Goal: Check status: Check status

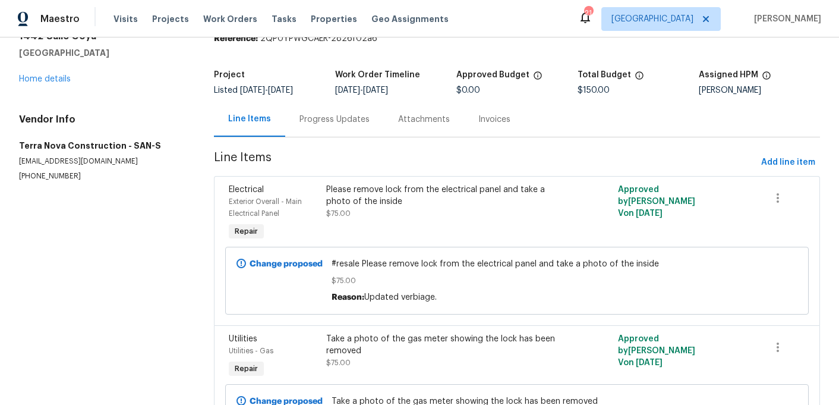
scroll to position [48, 0]
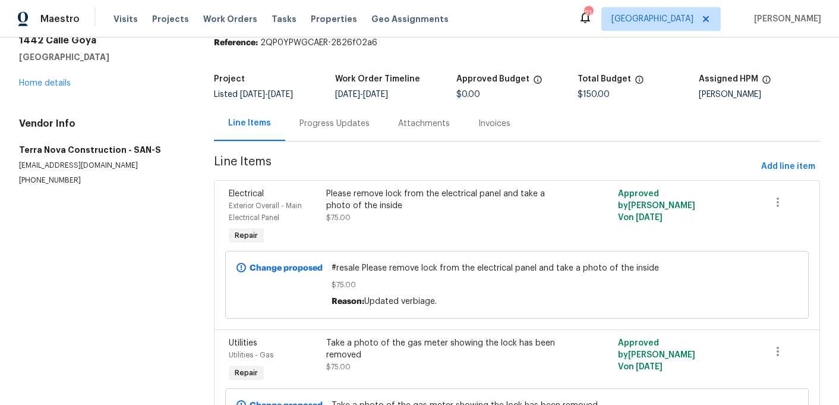
click at [336, 135] on div "Progress Updates" at bounding box center [334, 123] width 99 height 35
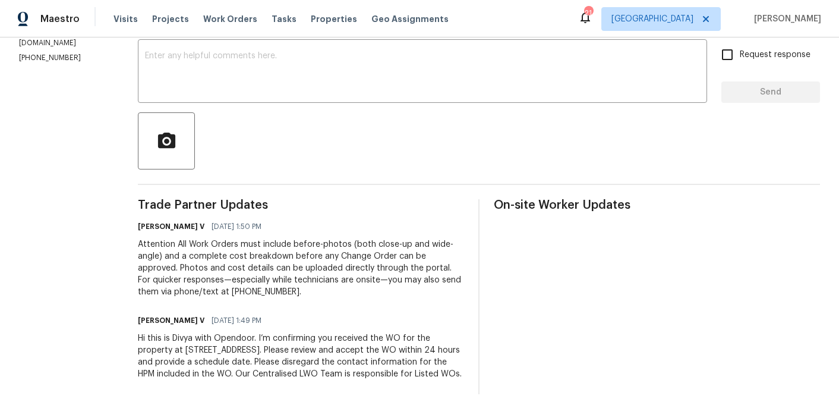
scroll to position [207, 0]
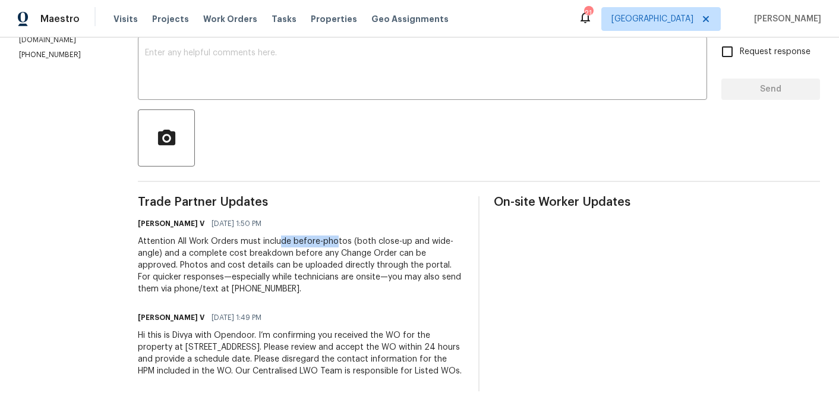
drag, startPoint x: 315, startPoint y: 245, endPoint x: 364, endPoint y: 243, distance: 49.4
click at [365, 246] on div "Attention All Work Orders must include before-photos (both close-up and wide-an…" at bounding box center [301, 264] width 326 height 59
click at [364, 243] on div "Attention All Work Orders must include before-photos (both close-up and wide-an…" at bounding box center [301, 264] width 326 height 59
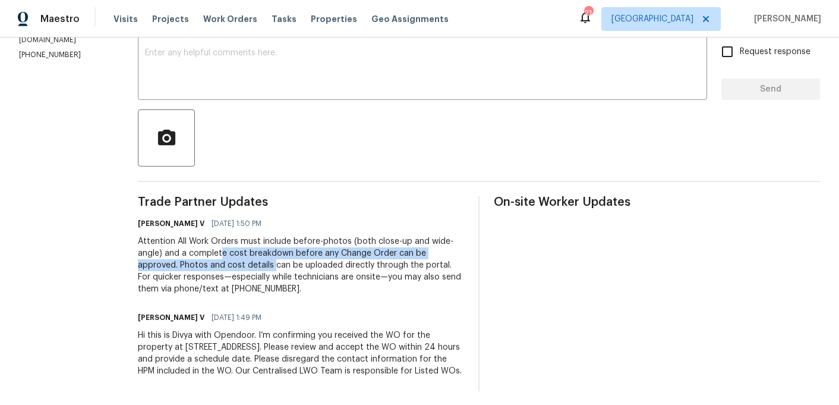
drag, startPoint x: 252, startPoint y: 252, endPoint x: 300, endPoint y: 256, distance: 47.7
click at [302, 261] on div "Attention All Work Orders must include before-photos (both close-up and wide-an…" at bounding box center [301, 264] width 326 height 59
click at [300, 256] on div "Attention All Work Orders must include before-photos (both close-up and wide-an…" at bounding box center [301, 264] width 326 height 59
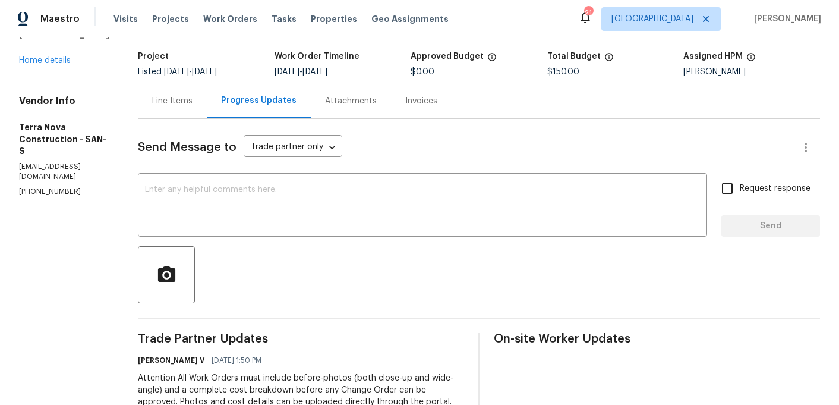
scroll to position [0, 0]
